Goal: Task Accomplishment & Management: Use online tool/utility

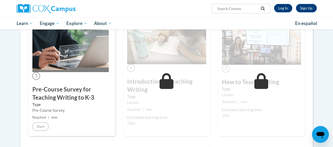
scroll to position [132, 0]
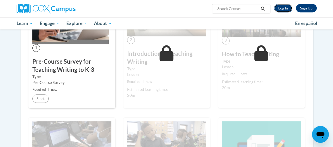
click at [286, 6] on link "Log In" at bounding box center [283, 8] width 18 height 8
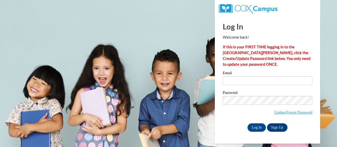
click at [276, 76] on label "Email" at bounding box center [268, 73] width 90 height 5
click at [276, 76] on input "Email" at bounding box center [268, 80] width 90 height 9
click at [244, 112] on span "Update/Forgot Password" at bounding box center [268, 107] width 90 height 22
click at [257, 87] on div "Email" at bounding box center [268, 80] width 90 height 18
click at [253, 82] on input "Email" at bounding box center [268, 80] width 90 height 9
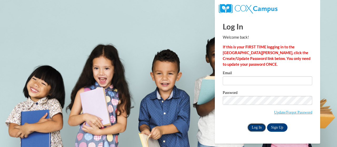
click at [259, 130] on input "Log In" at bounding box center [257, 128] width 18 height 8
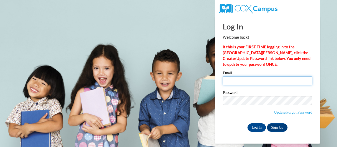
click at [268, 79] on input "Email" at bounding box center [268, 80] width 90 height 9
type input "dawn.kimberly.m@muscogee.k12.ga.us"
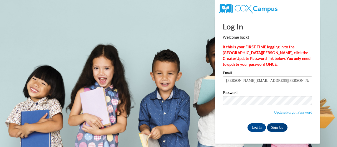
click at [272, 94] on label "Password" at bounding box center [268, 93] width 90 height 5
drag, startPoint x: 254, startPoint y: 130, endPoint x: 252, endPoint y: 123, distance: 6.7
click at [254, 129] on input "Log In" at bounding box center [257, 128] width 18 height 8
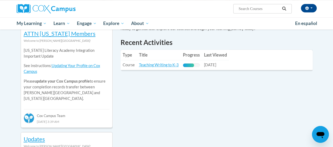
scroll to position [132, 0]
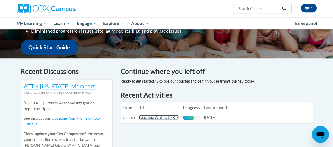
click at [170, 115] on link "Teaching Writing to K-3" at bounding box center [159, 117] width 40 height 4
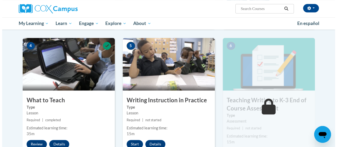
scroll to position [263, 0]
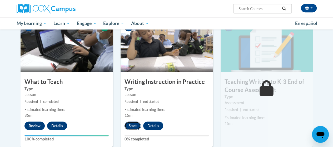
click at [136, 123] on button "Start" at bounding box center [133, 126] width 16 height 8
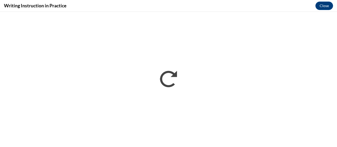
scroll to position [0, 0]
